Goal: Find specific page/section: Find specific page/section

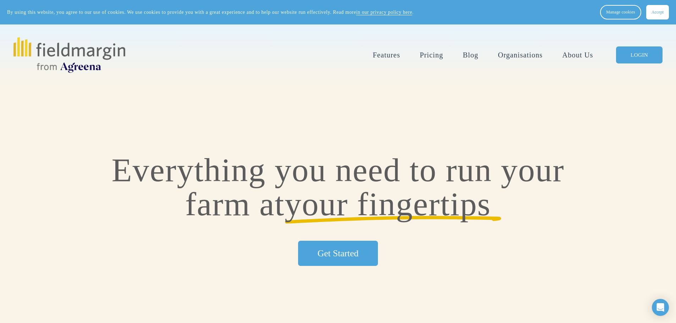
click at [652, 13] on span "Accept" at bounding box center [658, 12] width 12 height 5
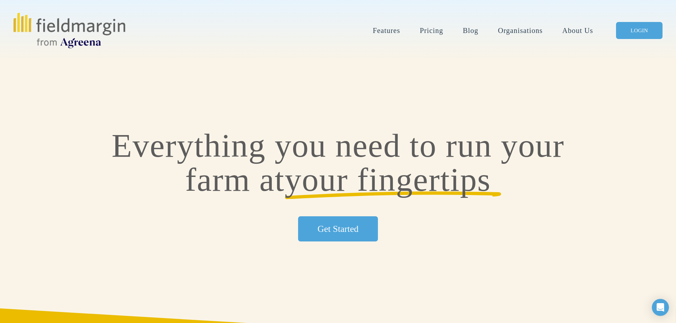
click at [633, 28] on link "LOGIN" at bounding box center [639, 30] width 46 height 17
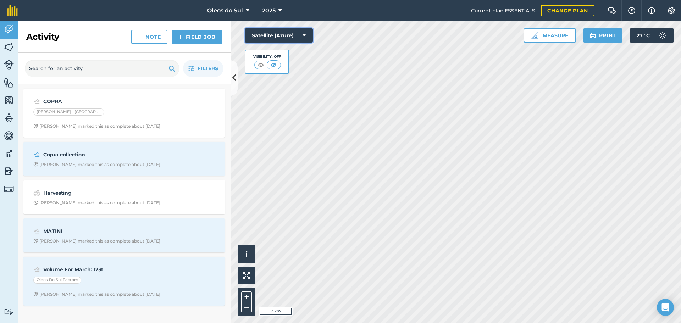
click at [300, 36] on button "Satellite (Azure)" at bounding box center [279, 35] width 68 height 14
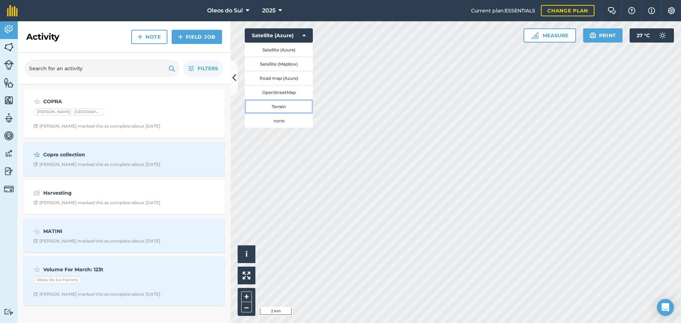
click at [297, 104] on button "Terrain" at bounding box center [279, 106] width 68 height 14
